Goal: Task Accomplishment & Management: Manage account settings

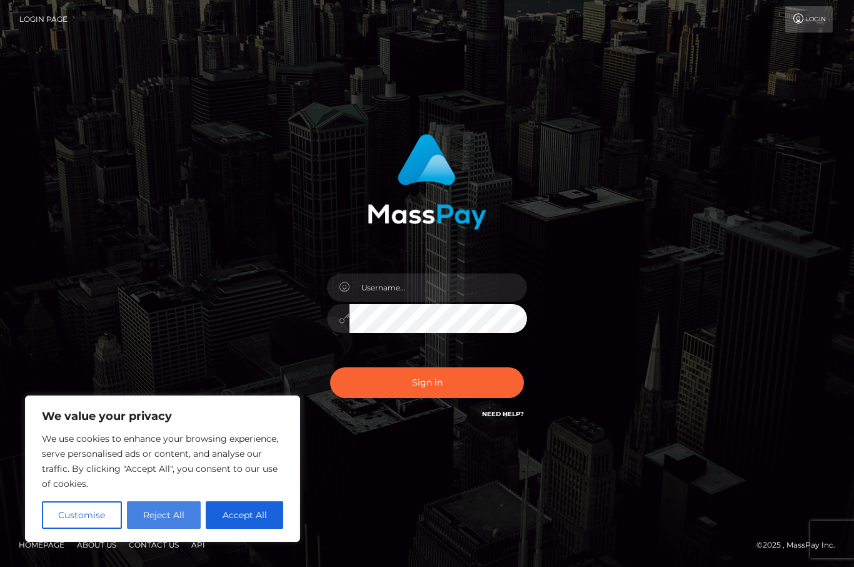
click at [174, 512] on button "Reject All" at bounding box center [164, 515] width 74 height 28
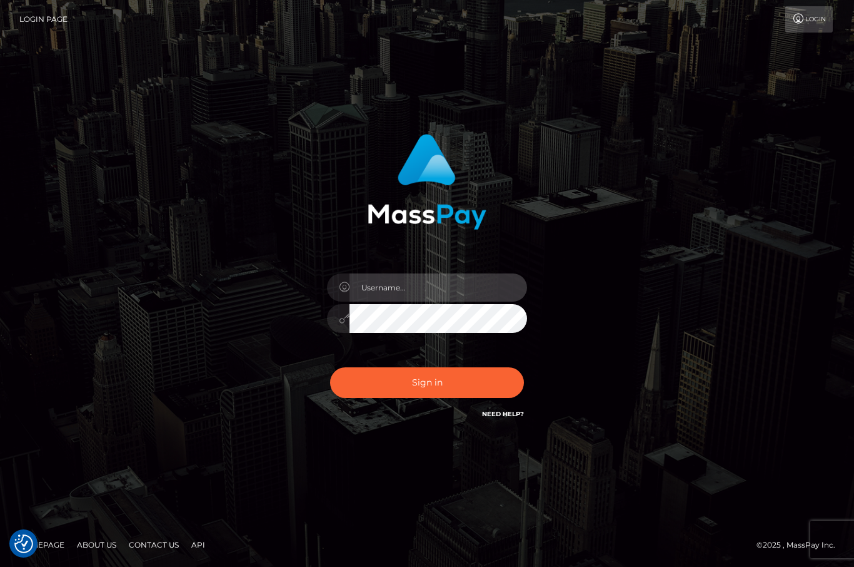
click at [378, 301] on input "text" at bounding box center [439, 287] width 178 height 28
type input "[EMAIL_ADDRESS][DOMAIN_NAME]"
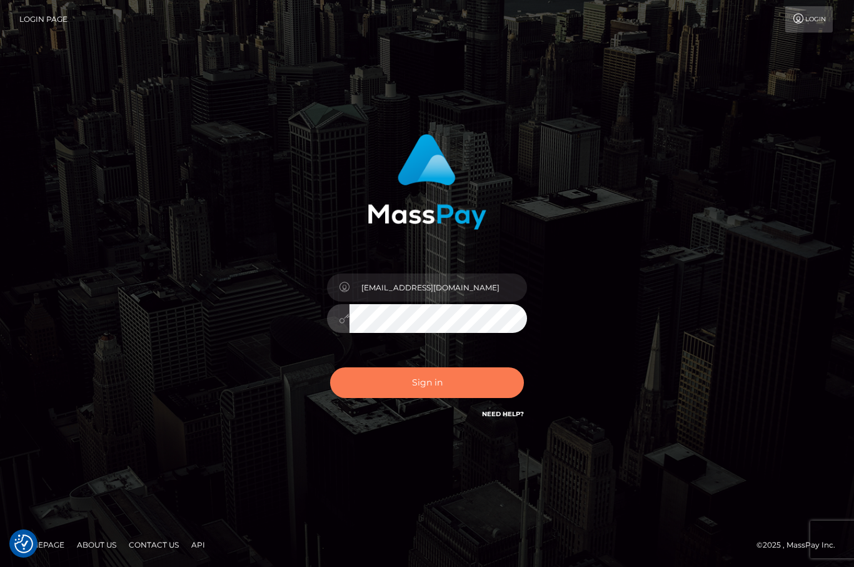
click at [446, 398] on button "Sign in" at bounding box center [427, 382] width 194 height 31
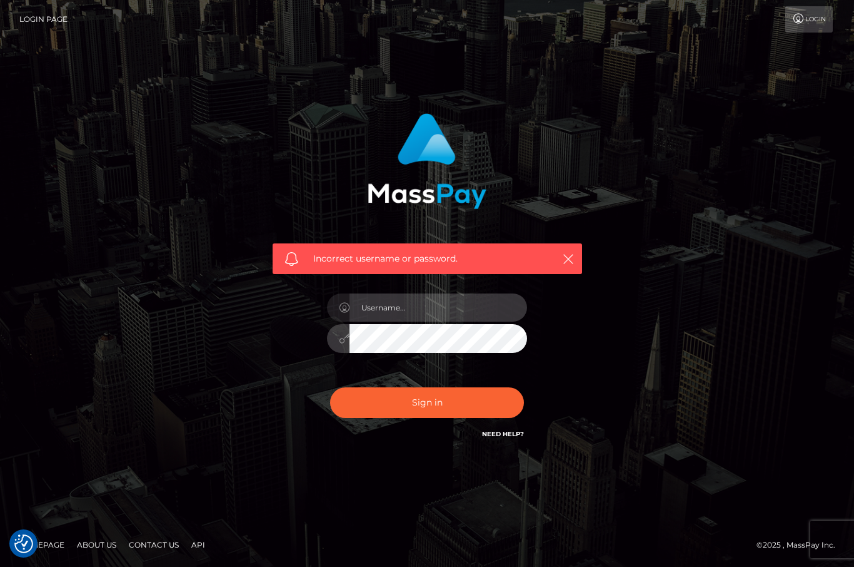
click at [378, 321] on input "text" at bounding box center [439, 307] width 178 height 28
type input "[EMAIL_ADDRESS][DOMAIN_NAME]"
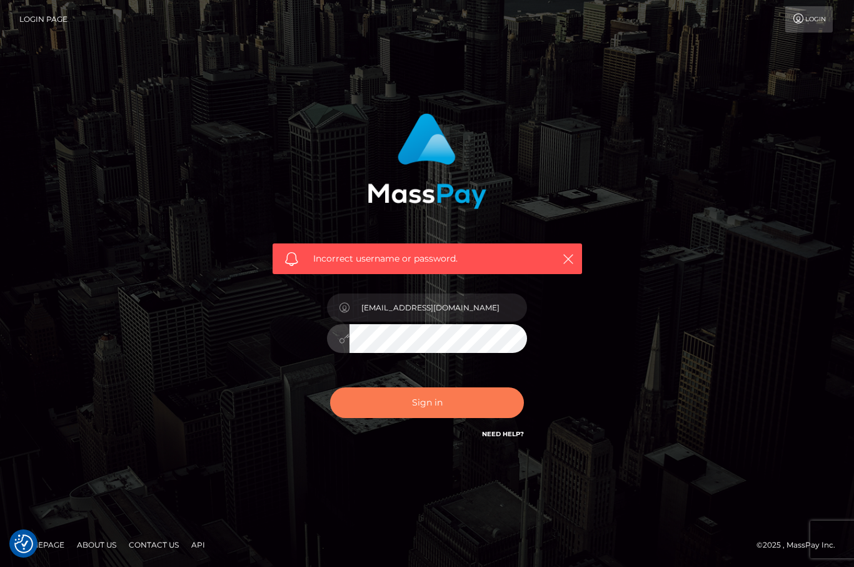
click at [441, 418] on button "Sign in" at bounding box center [427, 402] width 194 height 31
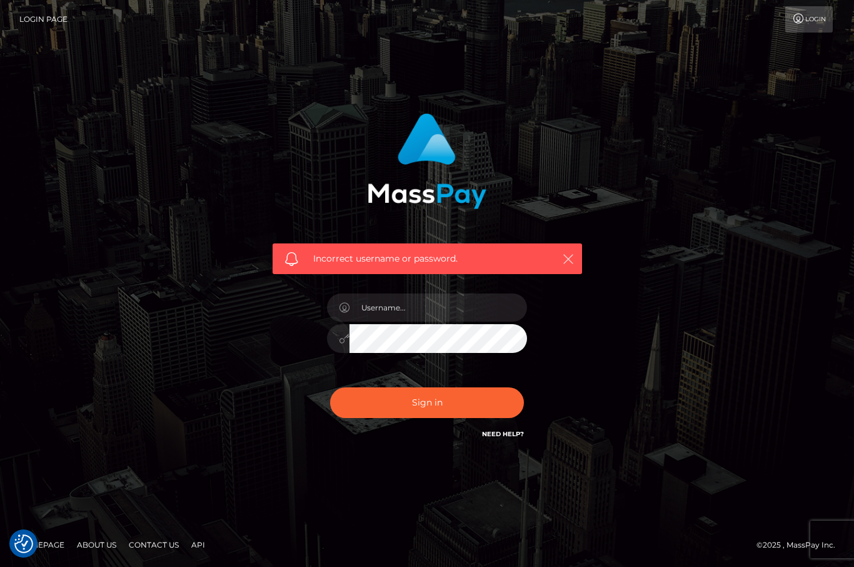
click at [572, 265] on icon "button" at bounding box center [568, 259] width 13 height 13
click at [568, 265] on icon "button" at bounding box center [568, 259] width 13 height 13
